Goal: Use online tool/utility: Utilize a website feature to perform a specific function

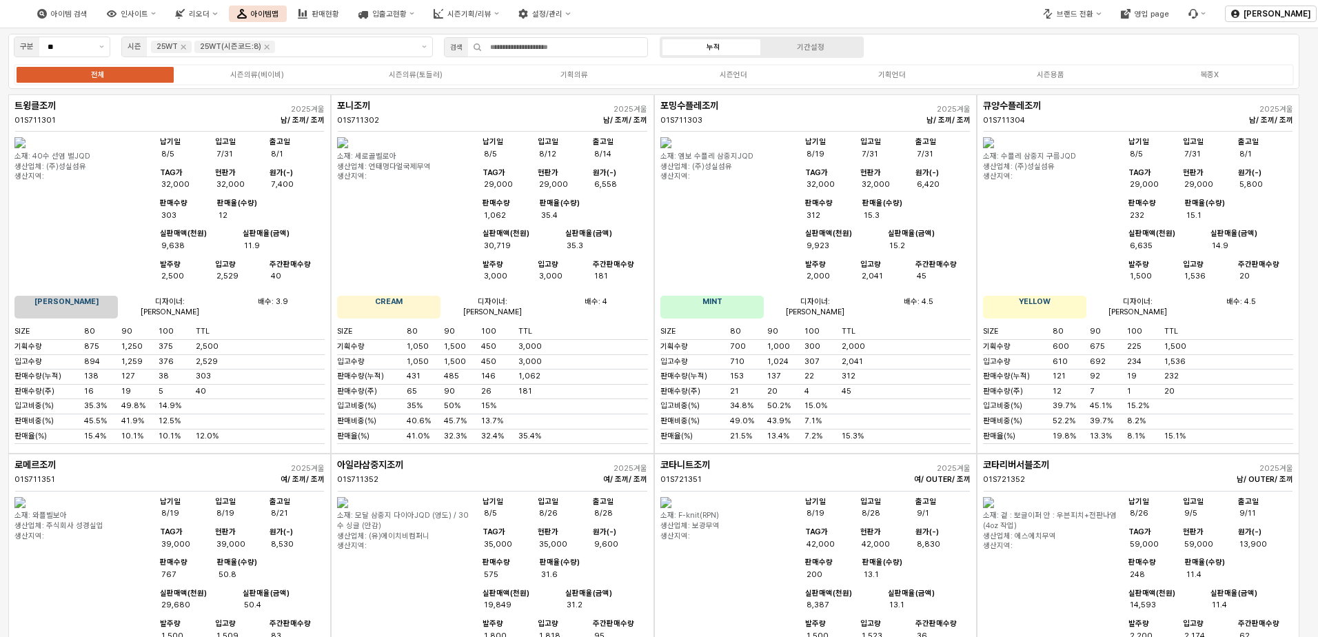
click at [520, 26] on div "브랜드 전환 영업 page" at bounding box center [1124, 14] width 179 height 34
click at [520, 21] on button "브랜드 전환" at bounding box center [1072, 14] width 74 height 17
click at [520, 61] on div "디즈니" at bounding box center [1090, 62] width 85 height 10
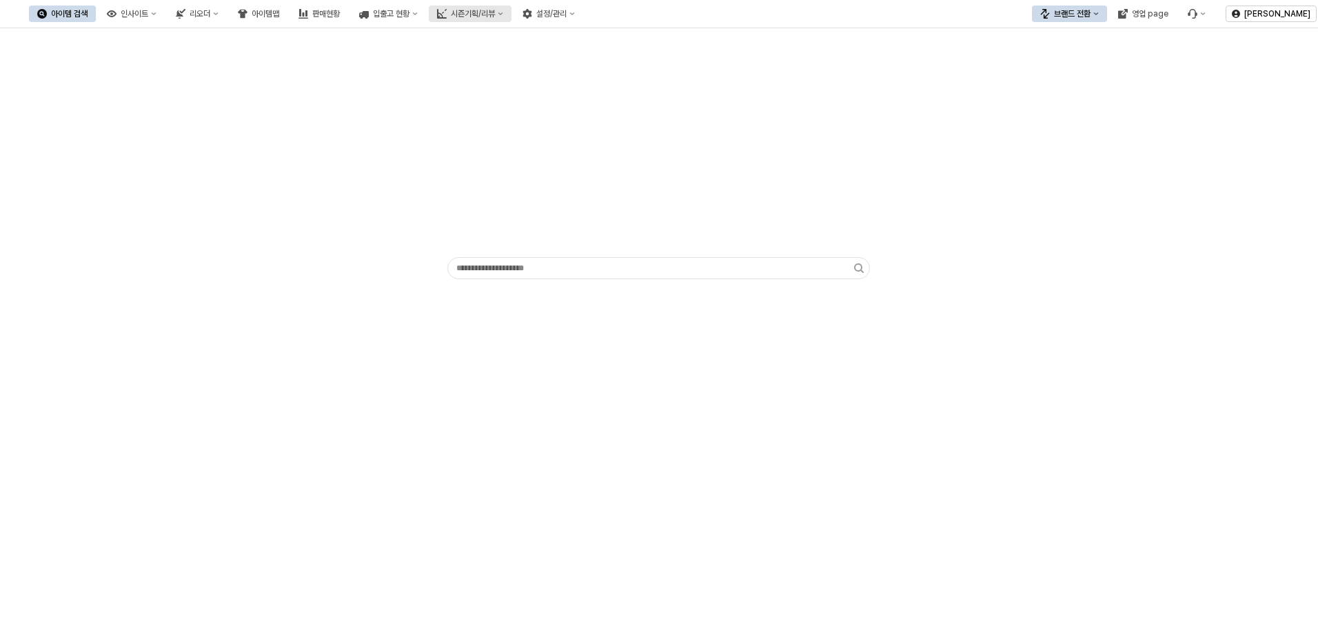
click at [511, 21] on button "시즌기획/리뷰" at bounding box center [470, 14] width 83 height 17
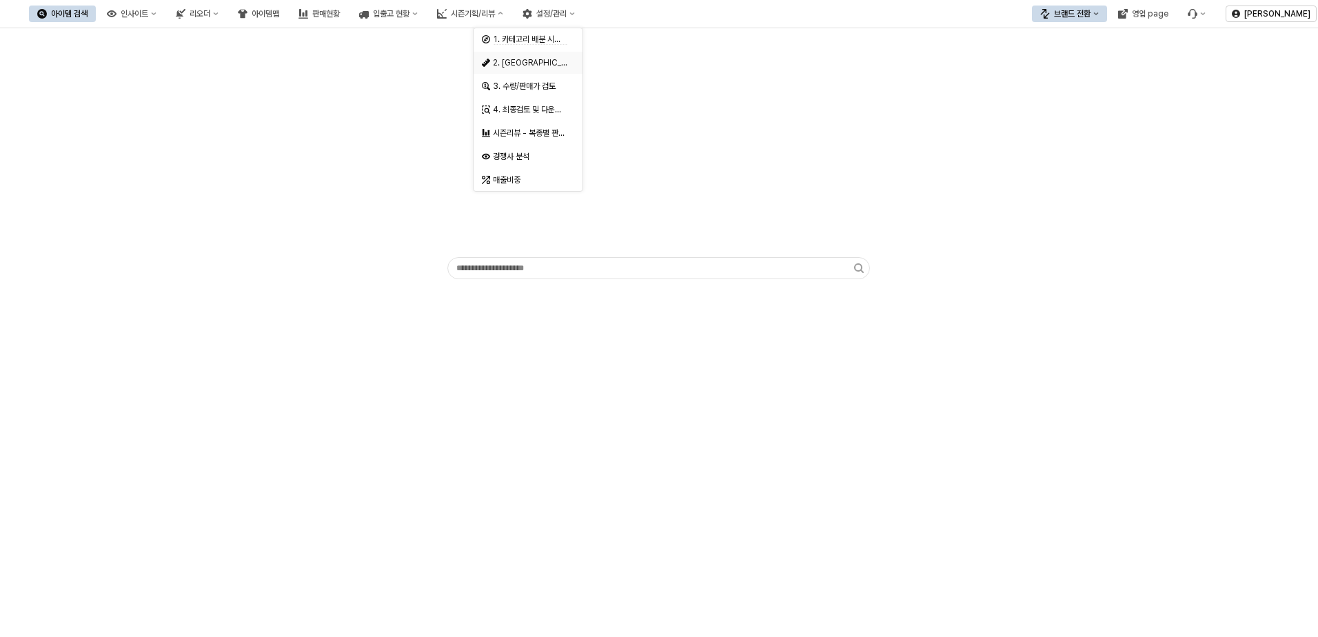
click at [520, 57] on div "2. 발주량 산정" at bounding box center [530, 62] width 74 height 11
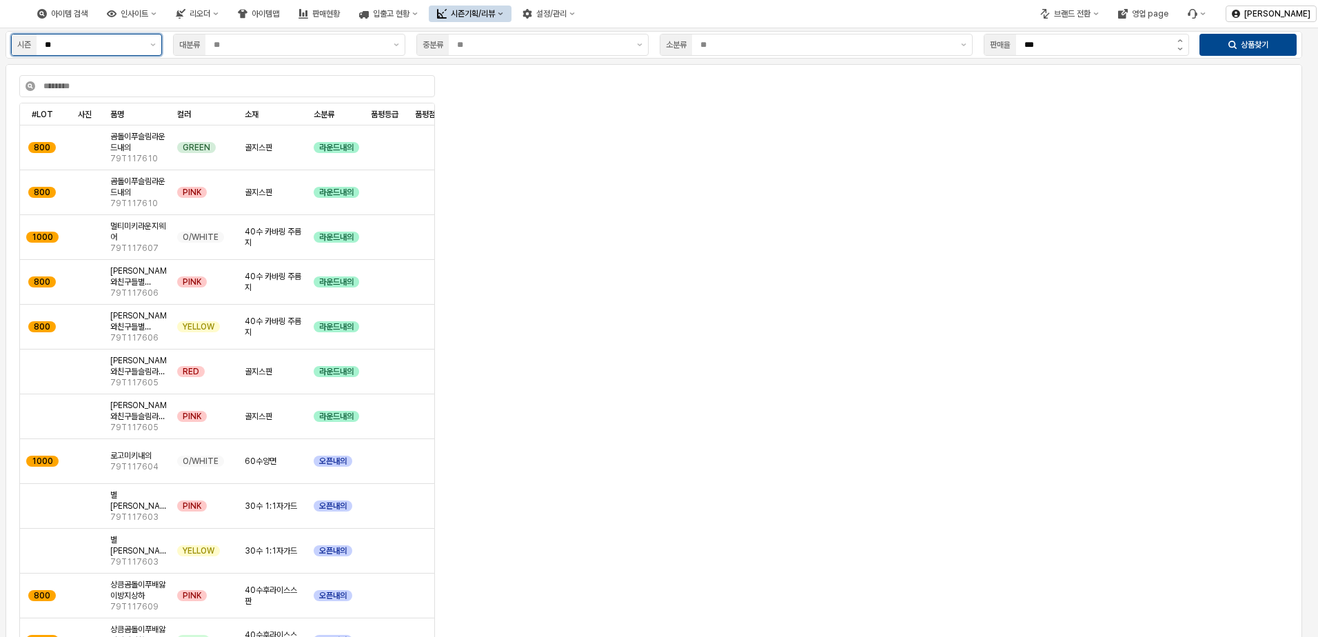
click at [110, 39] on input "**" at bounding box center [93, 45] width 97 height 14
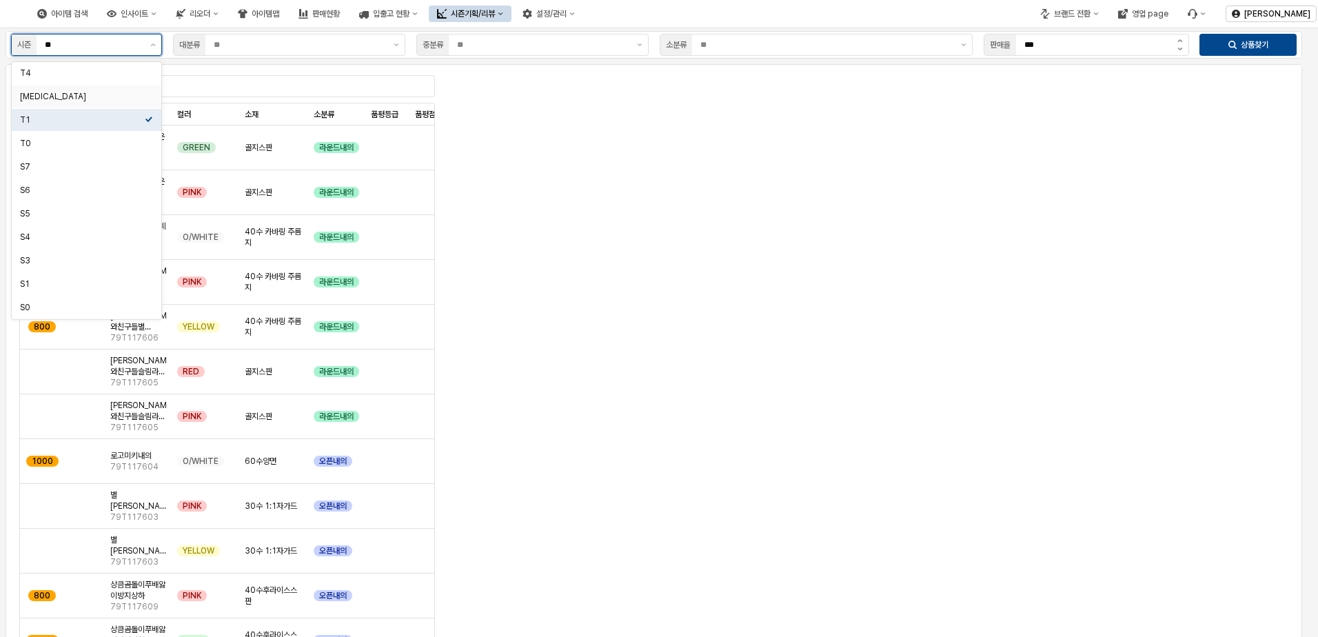
click at [80, 94] on div "T3" at bounding box center [82, 96] width 125 height 11
type input "**"
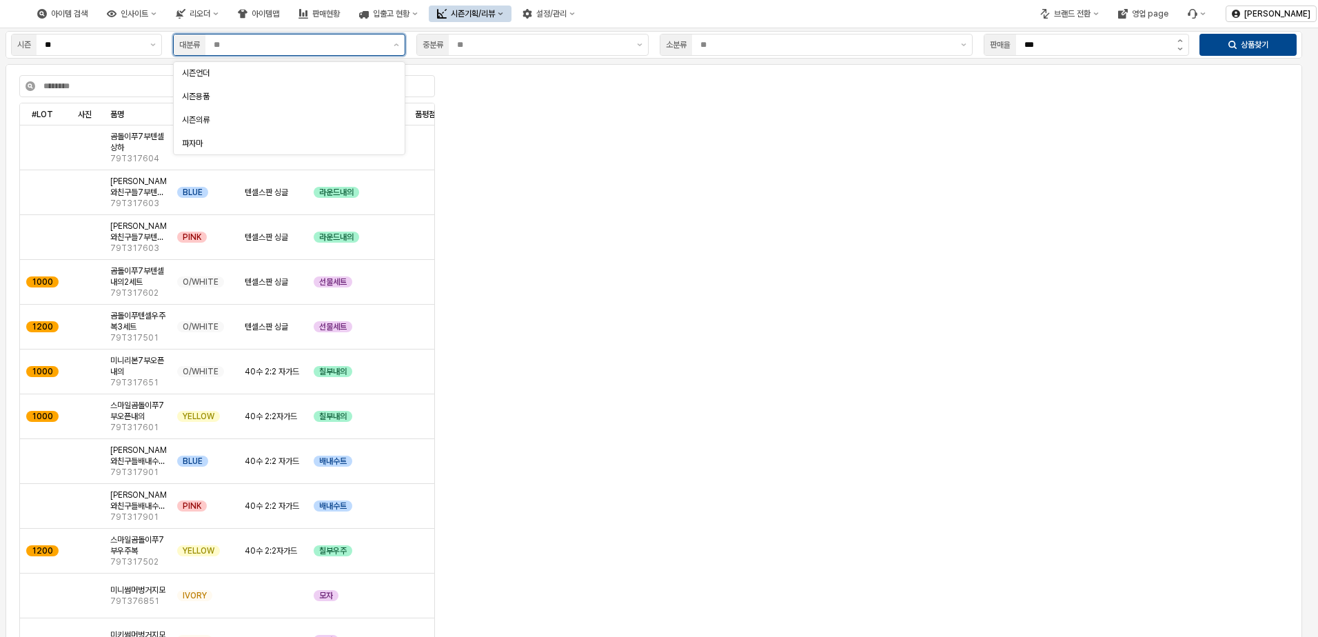
click at [250, 50] on input "App Frame" at bounding box center [300, 45] width 172 height 14
click at [217, 116] on div "시즌의류" at bounding box center [285, 119] width 206 height 11
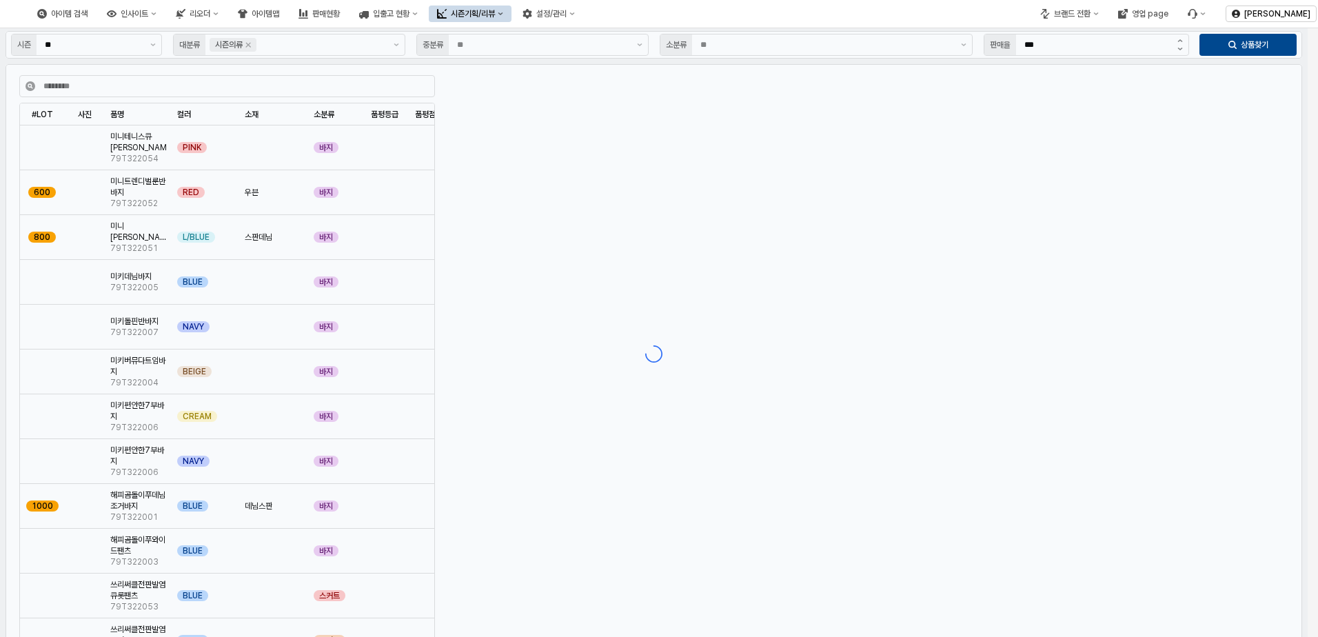
click at [520, 228] on div "App Frame" at bounding box center [654, 353] width 1308 height 651
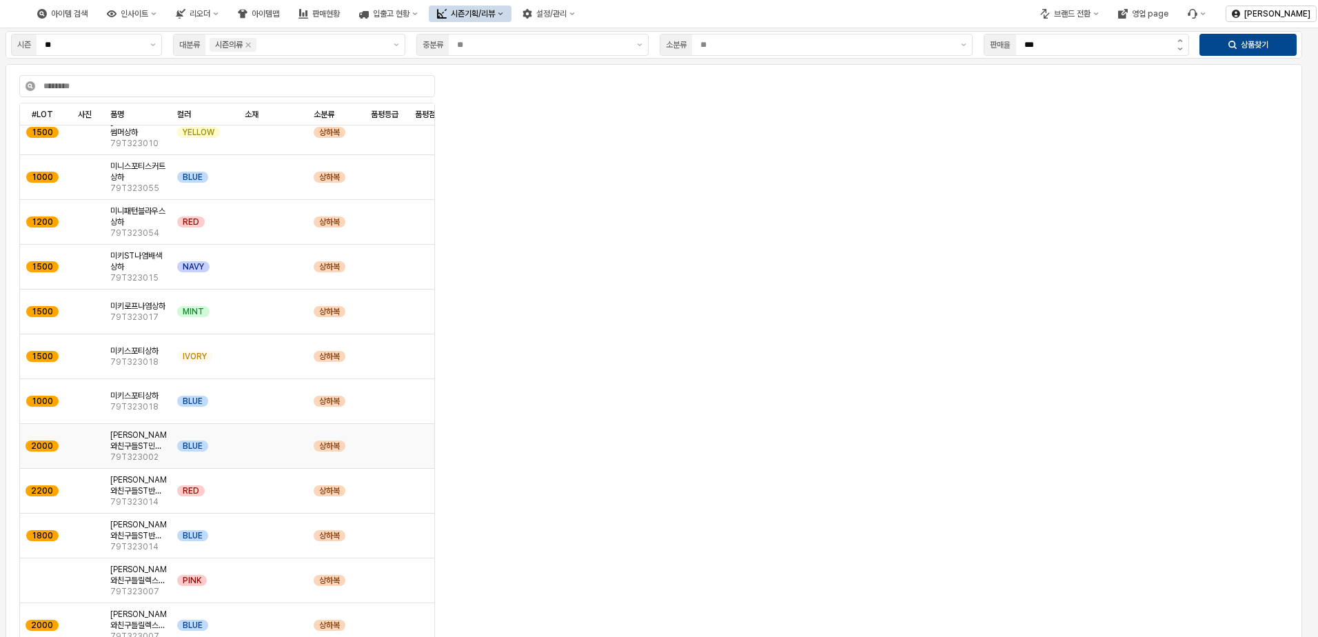
scroll to position [1723, 0]
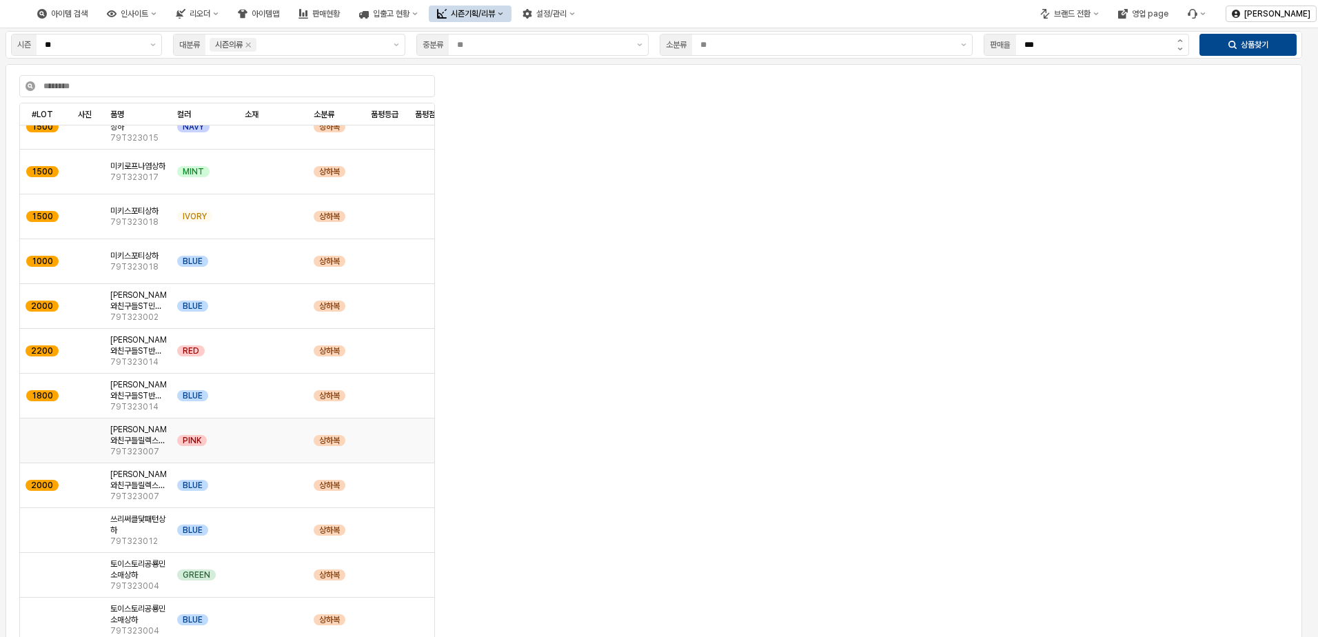
click at [219, 383] on div "PINK" at bounding box center [205, 440] width 67 height 45
